Goal: Task Accomplishment & Management: Manage account settings

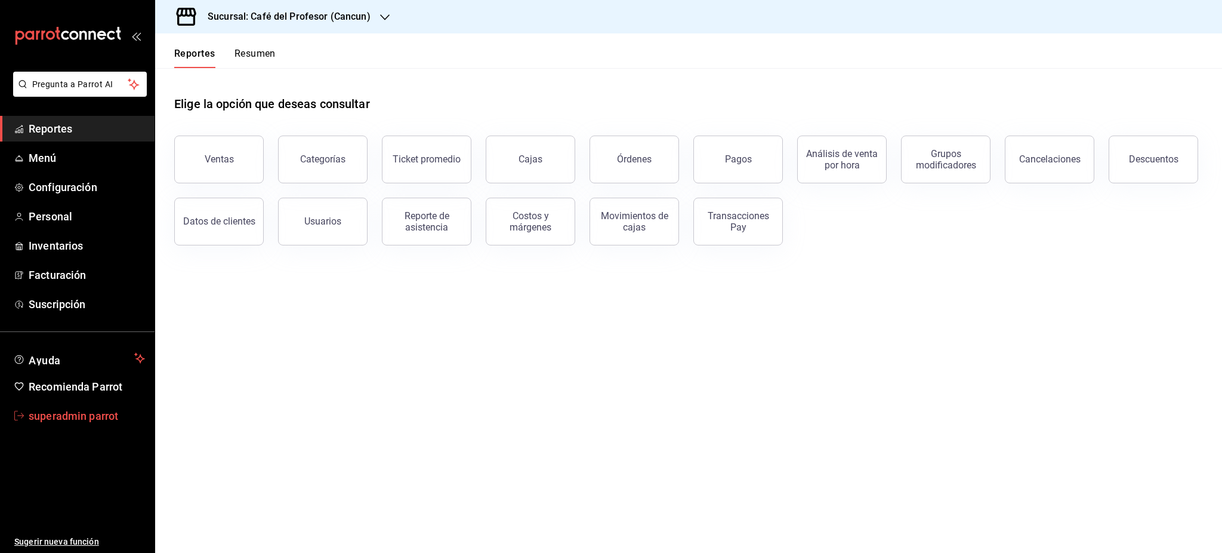
click at [67, 404] on link "superadmin parrot" at bounding box center [77, 416] width 155 height 26
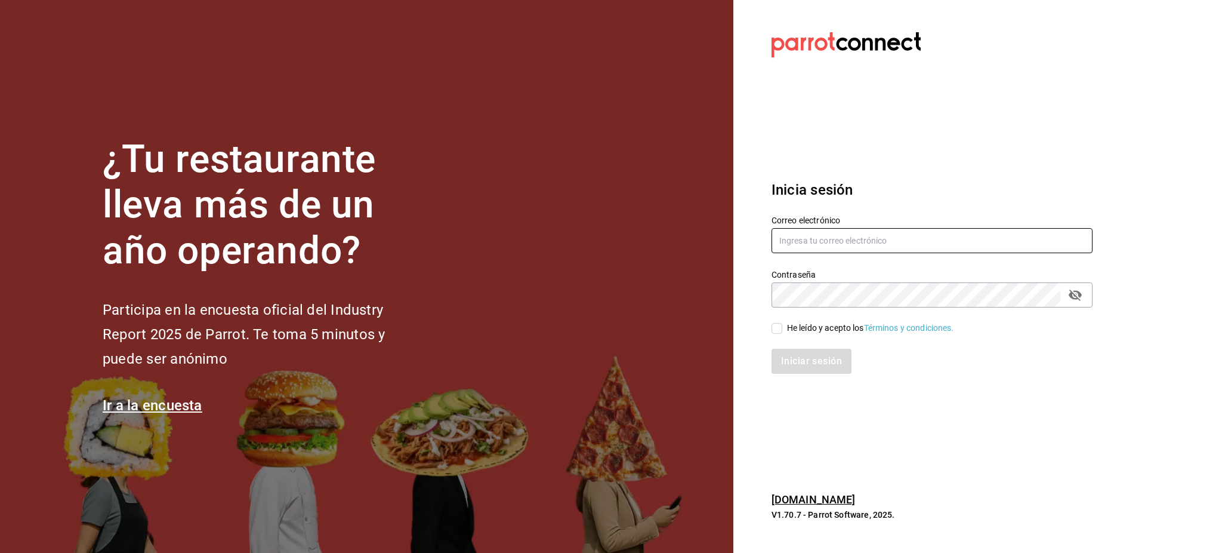
click at [919, 244] on input "text" at bounding box center [932, 240] width 321 height 25
paste input "openpizza@tec.com 0p3Nt3C"
click at [887, 242] on input "openpizza@tec.com 0p3Nt3C" at bounding box center [932, 240] width 321 height 25
type input "openpizza@tec.com"
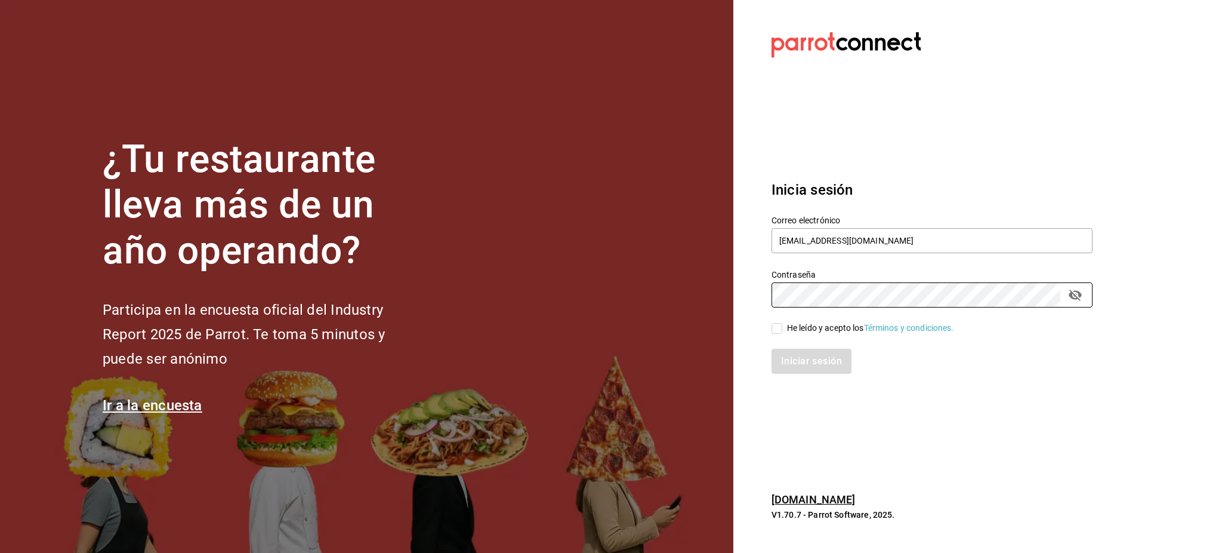
click at [809, 334] on div "Iniciar sesión" at bounding box center [924, 353] width 335 height 39
click at [810, 332] on div "He leído y acepto los Términos y condiciones." at bounding box center [870, 328] width 167 height 13
click at [782, 332] on input "He leído y acepto los Términos y condiciones." at bounding box center [777, 328] width 11 height 11
checkbox input "true"
click at [821, 362] on button "Iniciar sesión" at bounding box center [812, 361] width 81 height 25
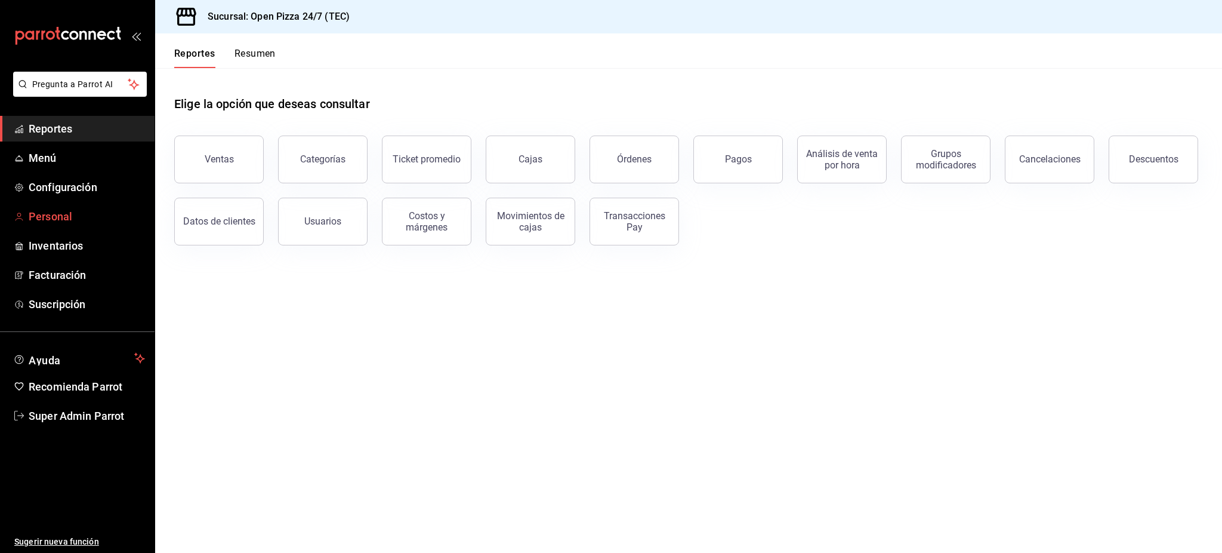
click at [65, 219] on span "Personal" at bounding box center [87, 216] width 116 height 16
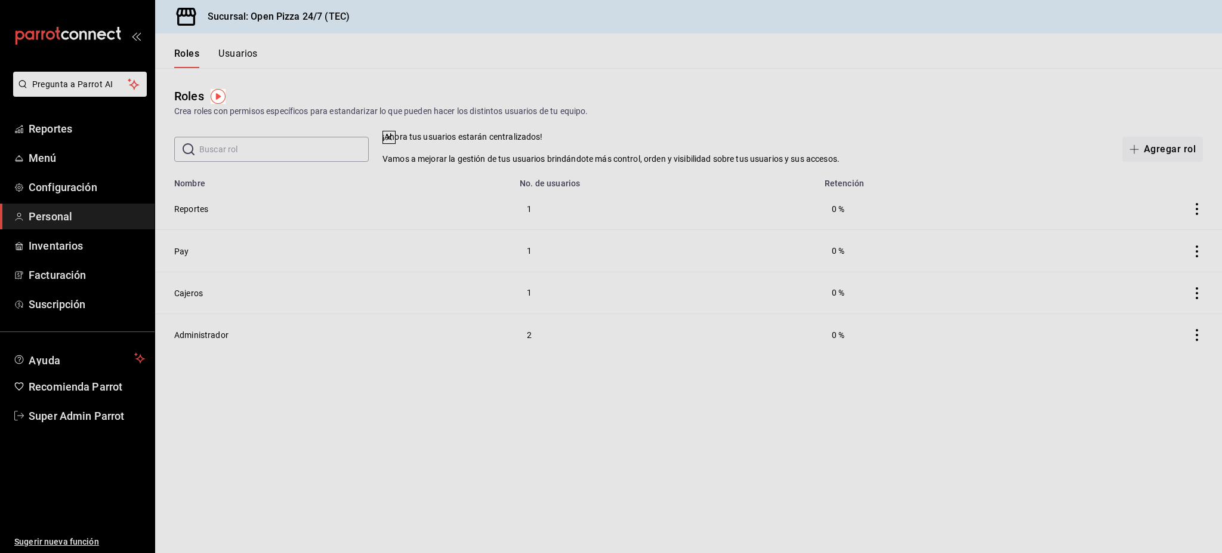
click at [394, 142] on icon at bounding box center [389, 137] width 10 height 10
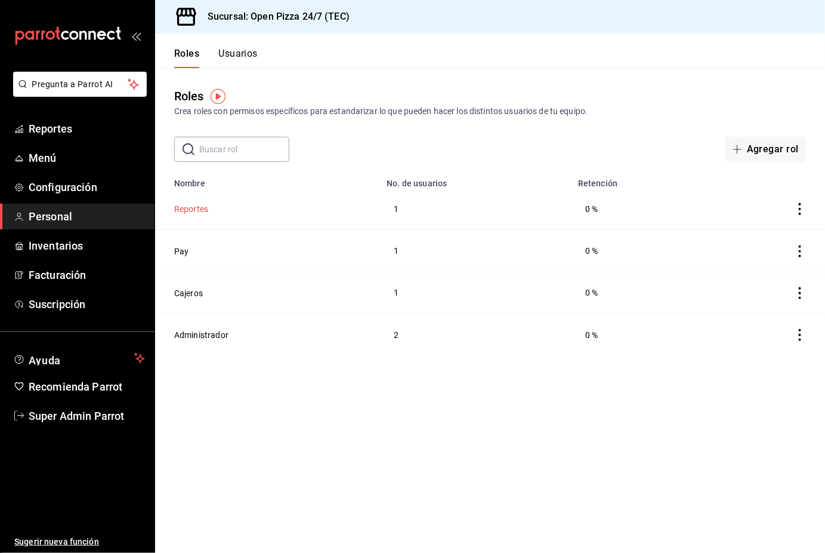
click at [188, 208] on button "Reportes" at bounding box center [191, 209] width 34 height 12
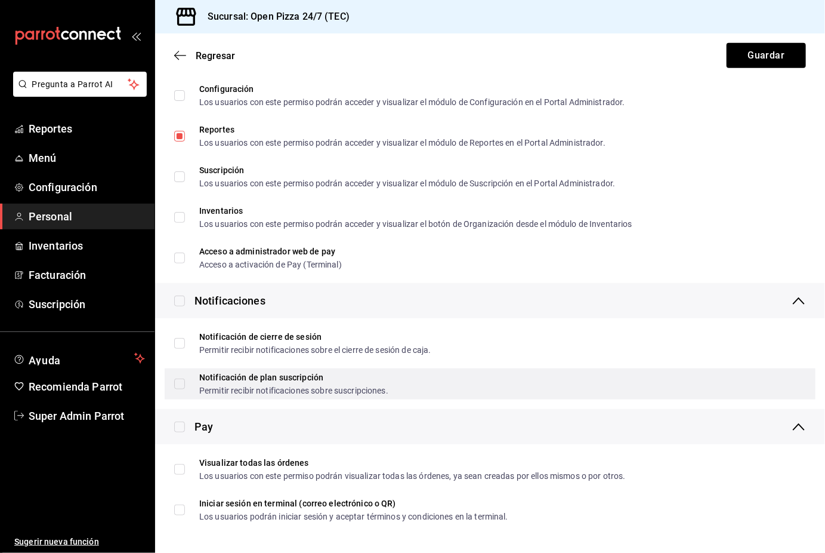
scroll to position [120, 0]
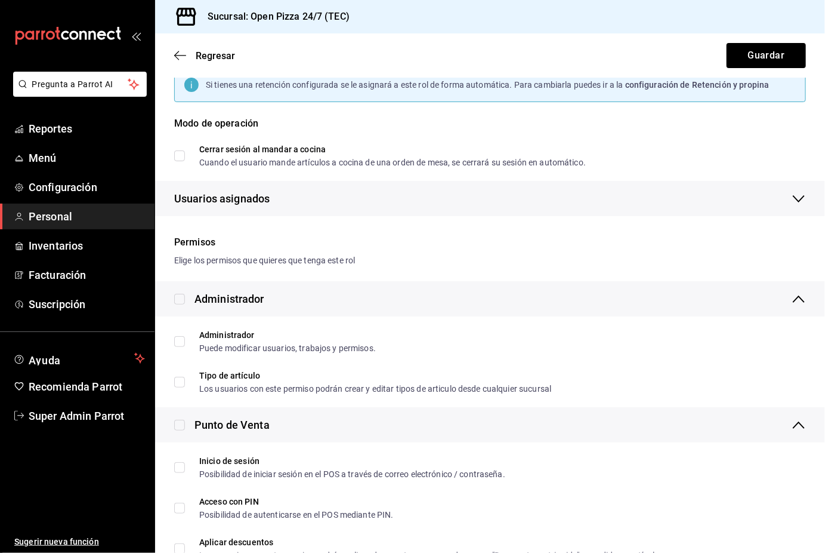
type input "ReportesRF"
click at [431, 50] on div "Regresar Guardar" at bounding box center [490, 55] width 670 height 44
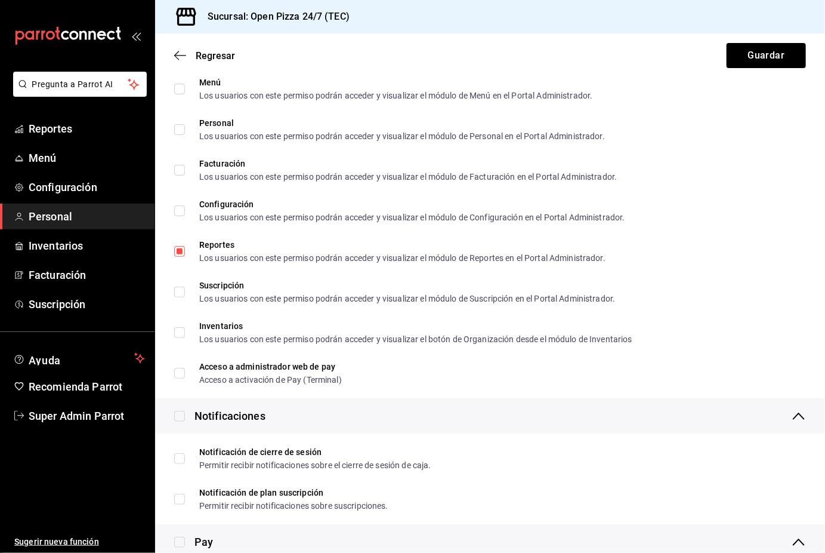
scroll to position [1831, 0]
